Goal: Task Accomplishment & Management: Use online tool/utility

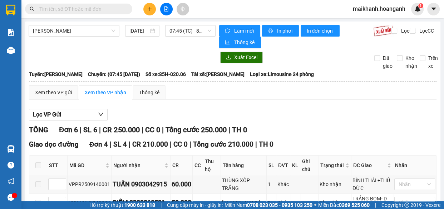
scroll to position [104, 0]
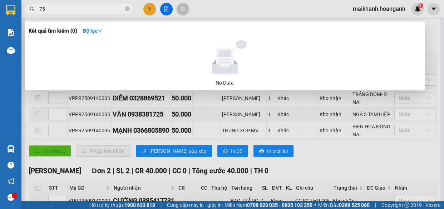
type input "759"
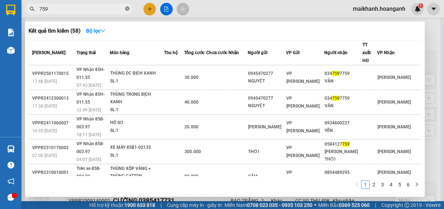
click at [127, 8] on icon "close-circle" at bounding box center [127, 8] width 4 height 4
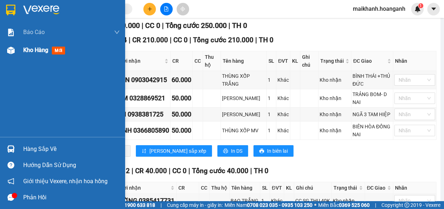
click at [36, 52] on span "Kho hàng" at bounding box center [35, 50] width 25 height 7
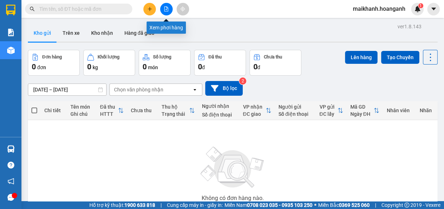
click at [167, 9] on icon "file-add" at bounding box center [166, 8] width 5 height 5
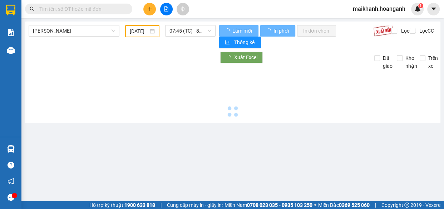
type input "[DATE]"
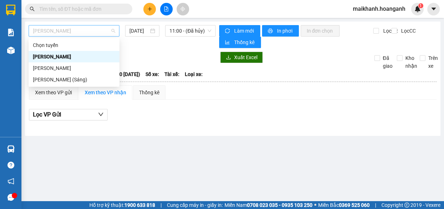
click at [94, 28] on span "[PERSON_NAME]" at bounding box center [74, 30] width 82 height 11
click at [90, 65] on div "[PERSON_NAME]" at bounding box center [74, 68] width 82 height 8
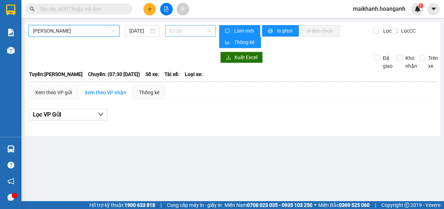
click at [194, 30] on span "07:30" at bounding box center [191, 30] width 42 height 11
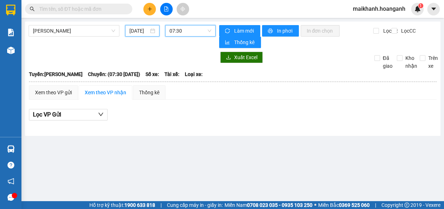
click at [140, 31] on input "[DATE]" at bounding box center [138, 31] width 19 height 8
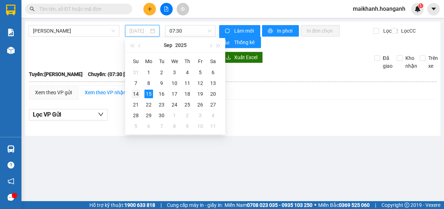
click at [134, 93] on div "14" at bounding box center [136, 93] width 9 height 9
type input "[DATE]"
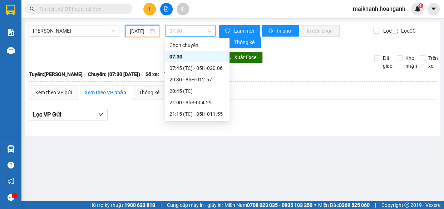
click at [192, 31] on span "07:30" at bounding box center [191, 30] width 42 height 11
click at [208, 68] on div "07:45 (TC) - 85H-020.06" at bounding box center [198, 68] width 56 height 8
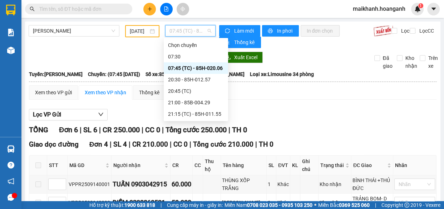
click at [199, 33] on span "07:45 (TC) - 85H-020.06" at bounding box center [191, 30] width 42 height 11
click at [208, 115] on div "21:15 (TC) - 85H-011.55" at bounding box center [196, 114] width 56 height 8
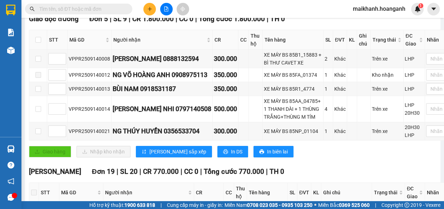
scroll to position [132, 0]
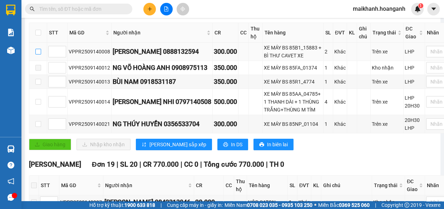
click at [35, 54] on input "checkbox" at bounding box center [38, 52] width 6 height 6
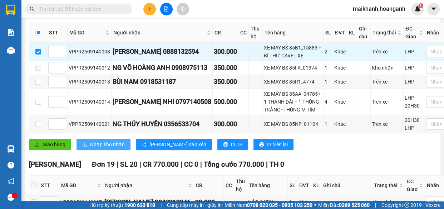
click at [105, 148] on span "Nhập kho nhận" at bounding box center [107, 144] width 35 height 8
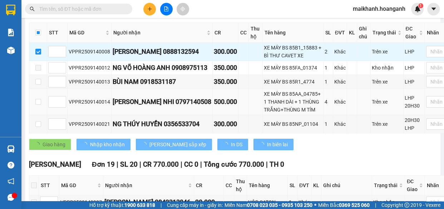
checkbox input "false"
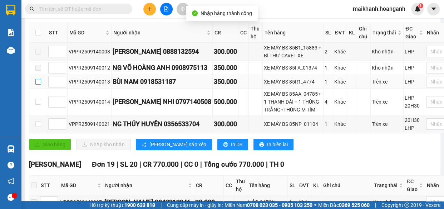
click at [35, 84] on input "checkbox" at bounding box center [38, 82] width 6 height 6
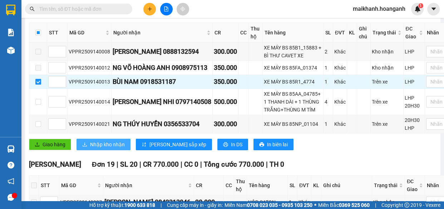
click at [111, 148] on span "Nhập kho nhận" at bounding box center [107, 144] width 35 height 8
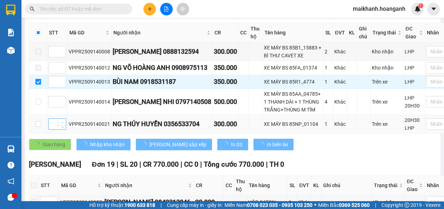
checkbox input "false"
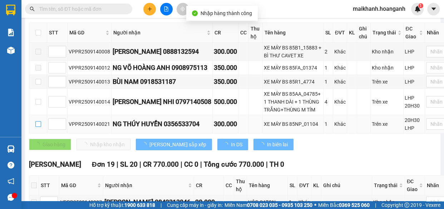
click at [36, 127] on input "checkbox" at bounding box center [38, 124] width 6 height 6
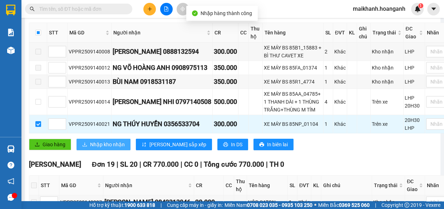
click at [113, 148] on span "Nhập kho nhận" at bounding box center [107, 144] width 35 height 8
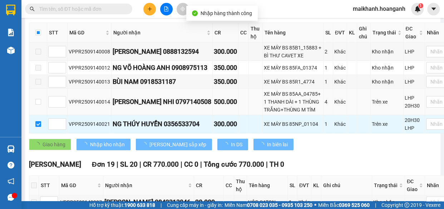
checkbox input "false"
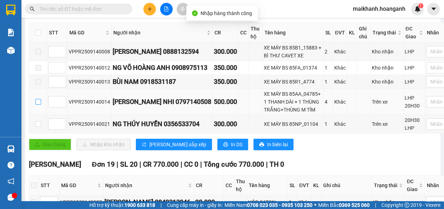
click at [35, 104] on input "checkbox" at bounding box center [38, 102] width 6 height 6
checkbox input "true"
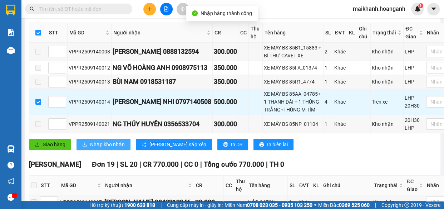
click at [102, 148] on span "Nhập kho nhận" at bounding box center [107, 144] width 35 height 8
checkbox input "false"
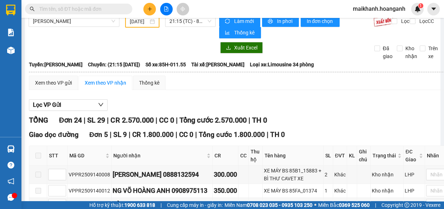
scroll to position [0, 0]
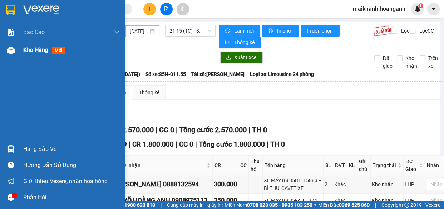
click at [27, 50] on span "Kho hàng" at bounding box center [35, 50] width 25 height 7
